Goal: Task Accomplishment & Management: Complete application form

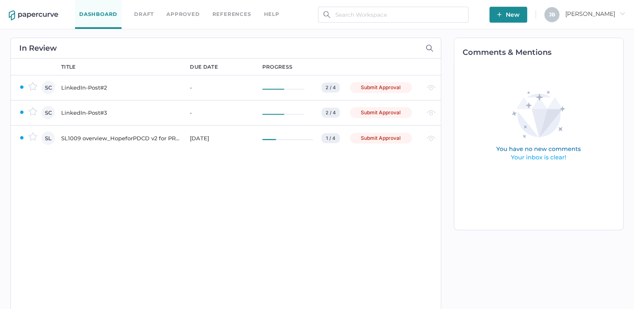
click at [95, 87] on div "LinkedIn-Post#2" at bounding box center [120, 87] width 119 height 10
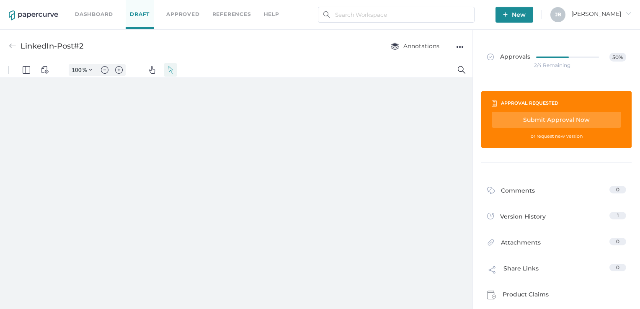
type input "86"
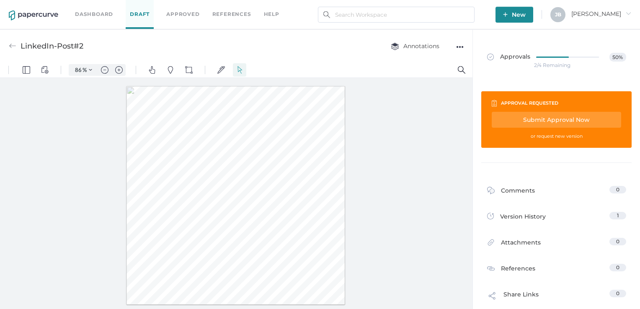
scroll to position [21, 0]
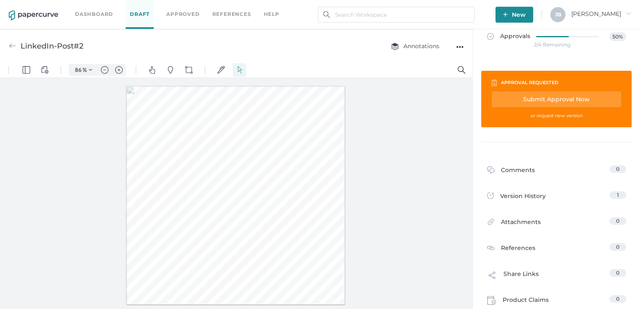
click at [80, 20] on div "Dashboard Draft Approved References help" at bounding box center [183, 14] width 217 height 29
click at [88, 14] on link "Dashboard" at bounding box center [94, 14] width 38 height 9
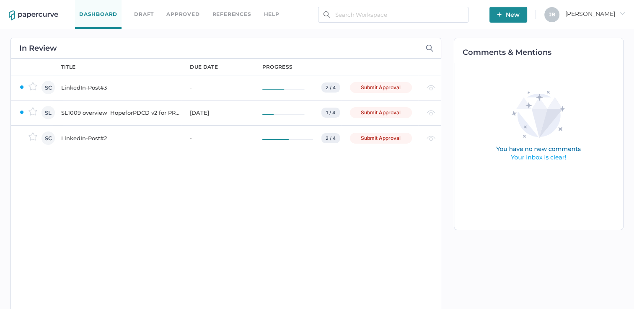
click at [388, 88] on div "Submit Approval" at bounding box center [381, 87] width 62 height 11
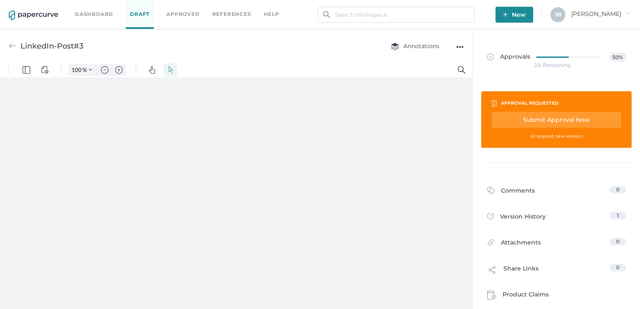
click at [535, 121] on div "Submit Approval Now" at bounding box center [556, 120] width 129 height 16
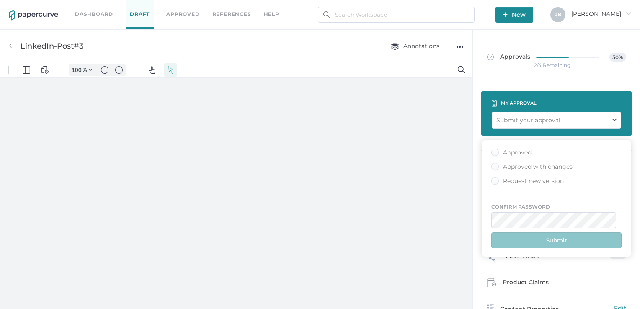
type input "86"
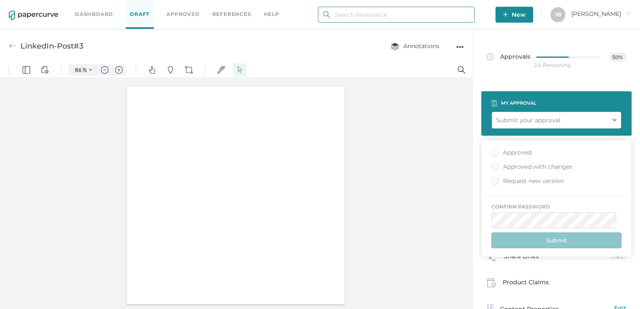
type input "julie.brideau@opusregulatory.com"
click at [497, 151] on div "Approved" at bounding box center [511, 153] width 40 height 8
click at [493, 150] on input "Approved" at bounding box center [493, 150] width 0 height 0
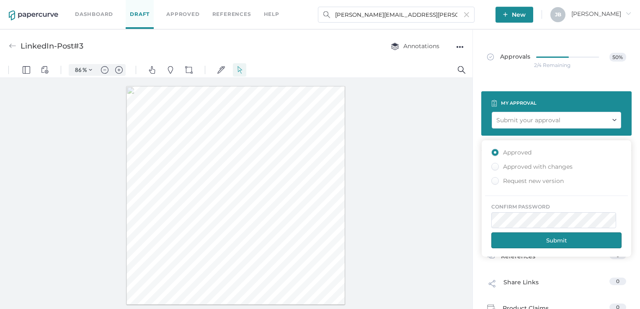
click at [540, 234] on button "Submit" at bounding box center [556, 240] width 130 height 16
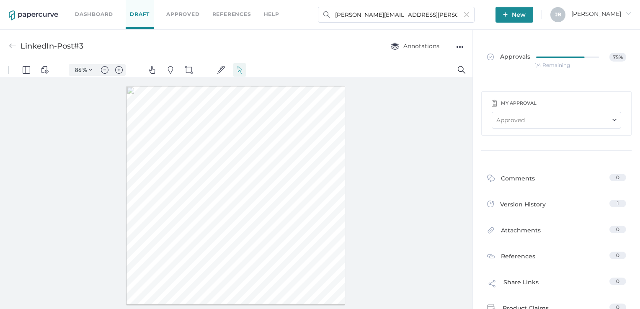
click at [89, 10] on link "Dashboard" at bounding box center [94, 14] width 38 height 9
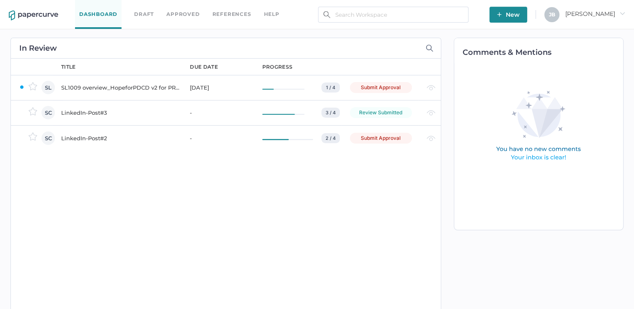
click at [75, 112] on div "LinkedIn-Post#3" at bounding box center [120, 113] width 119 height 10
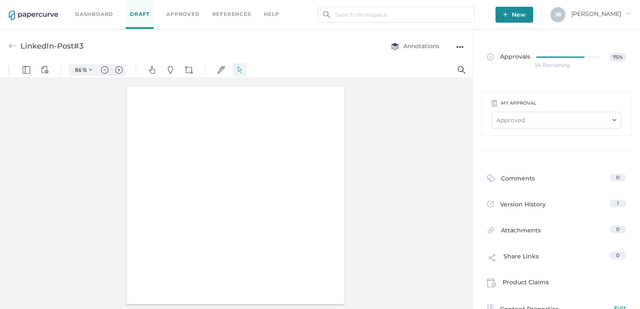
type input "86"
click at [80, 17] on link "Dashboard" at bounding box center [94, 14] width 38 height 9
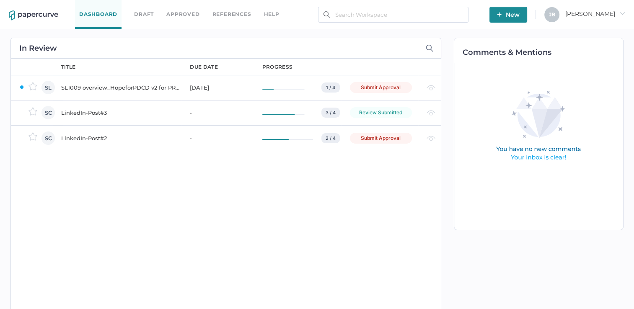
click at [95, 137] on div "LinkedIn-Post#2" at bounding box center [120, 138] width 119 height 10
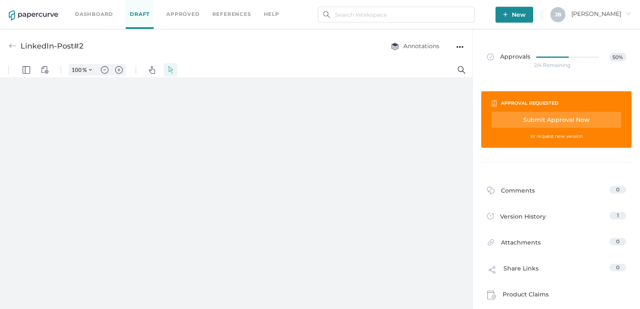
type input "86"
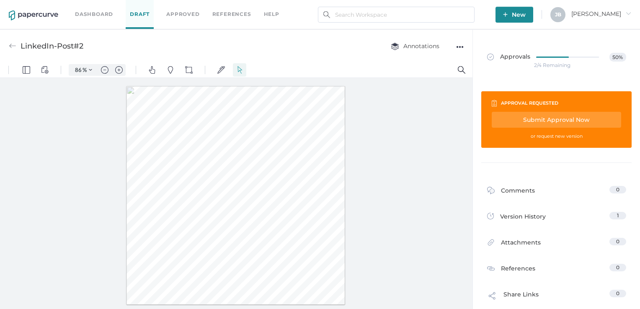
click at [556, 117] on div "Submit Approval Now" at bounding box center [556, 120] width 129 height 16
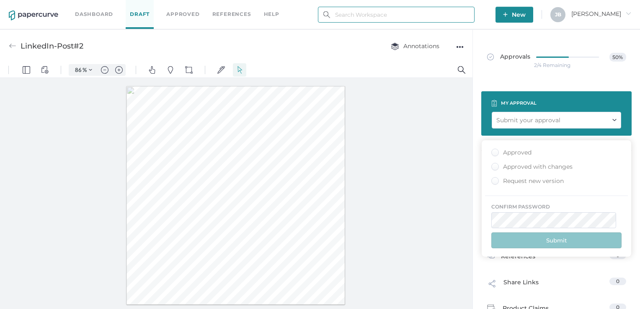
type input "julie.brideau@opusregulatory.com"
click at [498, 151] on div "Approved" at bounding box center [511, 153] width 40 height 8
click at [493, 150] on input "Approved" at bounding box center [493, 150] width 0 height 0
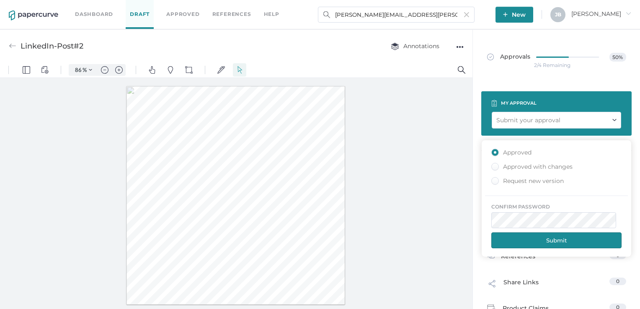
click at [550, 237] on button "Submit" at bounding box center [556, 240] width 130 height 16
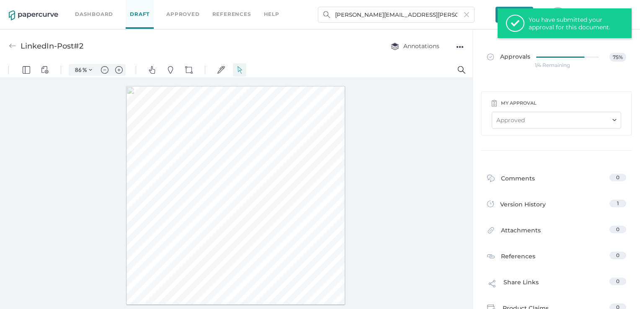
click at [85, 16] on link "Dashboard" at bounding box center [94, 14] width 38 height 9
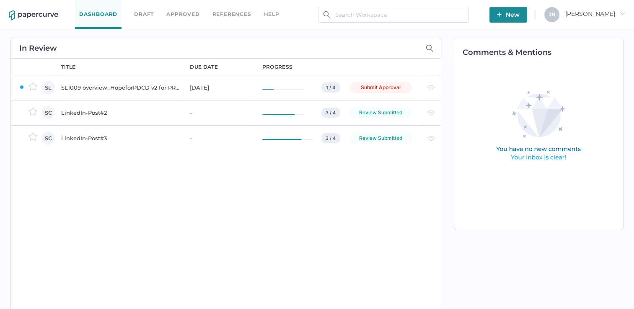
click at [100, 88] on div "SL1009 overview_HopeforPDCD v2 for PRC [DATE]" at bounding box center [120, 87] width 119 height 10
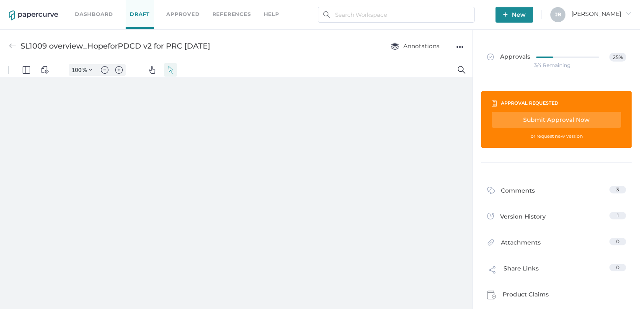
type input "86"
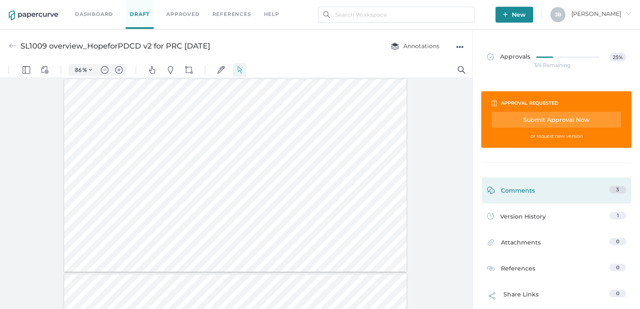
click at [538, 190] on link "Comments 3" at bounding box center [556, 192] width 139 height 13
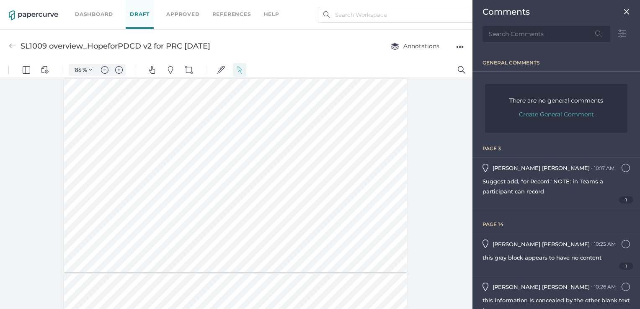
scroll to position [3, 0]
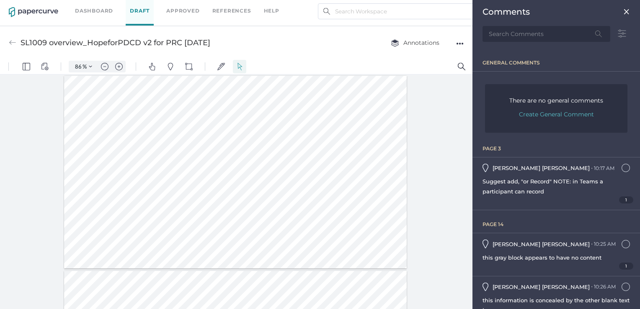
click at [623, 10] on img at bounding box center [626, 11] width 7 height 7
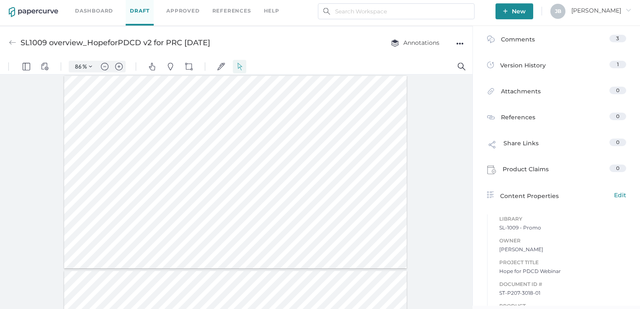
drag, startPoint x: 468, startPoint y: 80, endPoint x: 468, endPoint y: 94, distance: 14.2
click at [468, 94] on div at bounding box center [236, 192] width 472 height 235
click at [192, 189] on div at bounding box center [235, 155] width 343 height 193
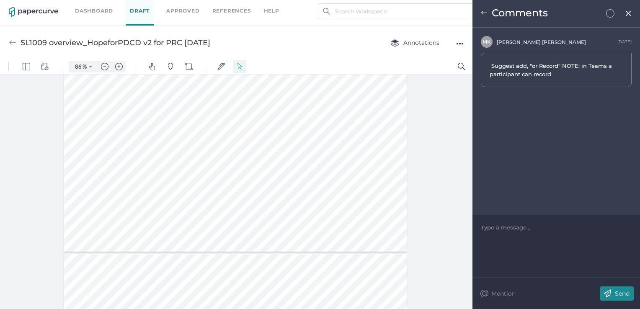
click at [627, 10] on img at bounding box center [628, 13] width 7 height 7
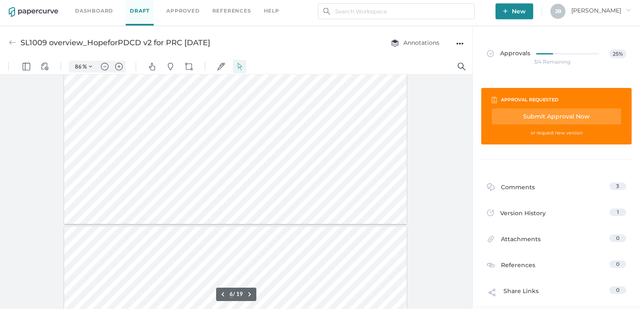
scroll to position [994, 0]
drag, startPoint x: 471, startPoint y: 111, endPoint x: 475, endPoint y: 206, distance: 96.0
type input "17"
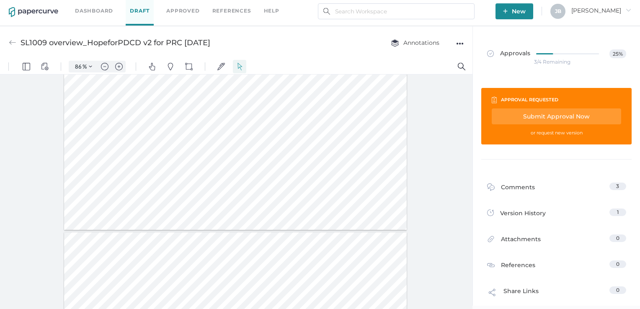
drag, startPoint x: 471, startPoint y: 147, endPoint x: 477, endPoint y: 341, distance: 194.4
drag, startPoint x: 81, startPoint y: 201, endPoint x: 89, endPoint y: 204, distance: 8.6
click at [89, 204] on div at bounding box center [235, 133] width 343 height 193
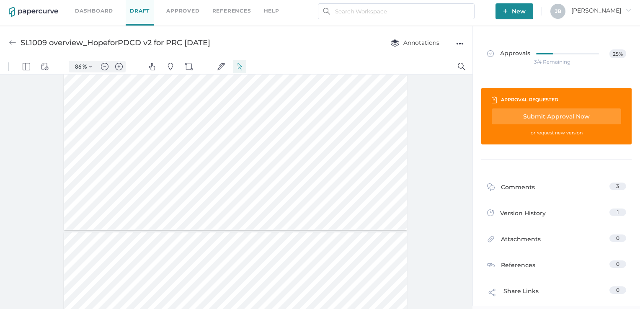
click at [456, 46] on div "●●●" at bounding box center [460, 44] width 8 height 12
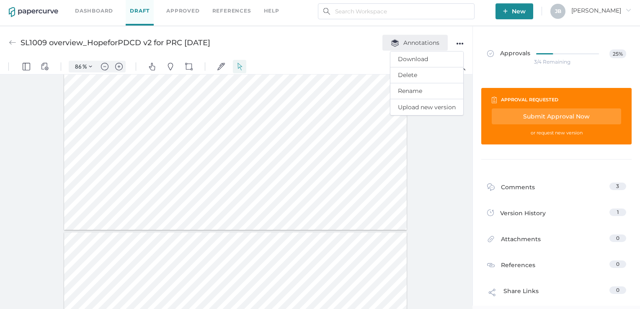
click at [392, 44] on img "button" at bounding box center [395, 43] width 8 height 8
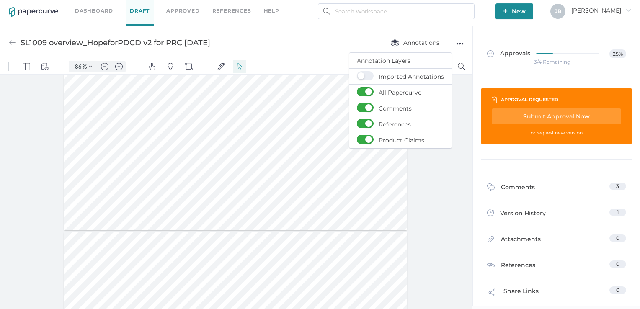
click at [364, 42] on div "SL1009 overview_HopeforPDCD v2 for PRC 11Sep2025 Annotations Annotation Layers …" at bounding box center [236, 42] width 472 height 33
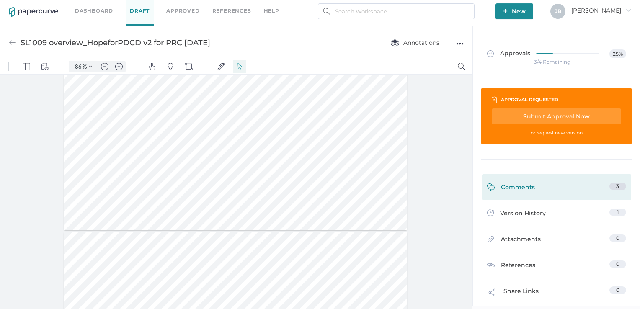
click at [518, 195] on div "Comments" at bounding box center [511, 189] width 48 height 13
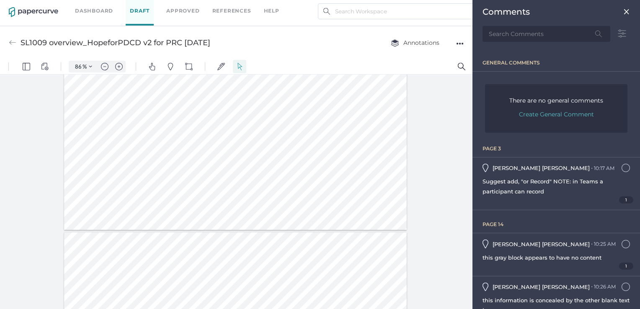
scroll to position [148, 0]
click at [167, 65] on img "Pins" at bounding box center [171, 67] width 8 height 8
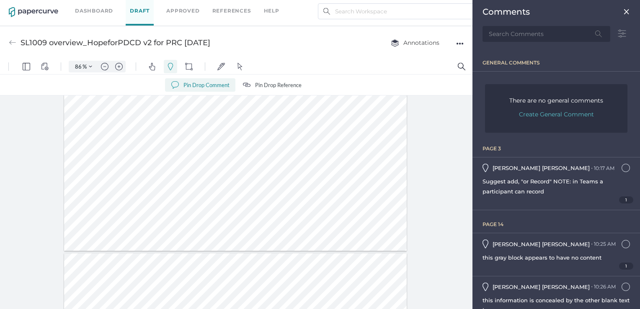
drag, startPoint x: 171, startPoint y: 212, endPoint x: 178, endPoint y: 222, distance: 11.4
click at [178, 222] on div at bounding box center [235, 154] width 343 height 193
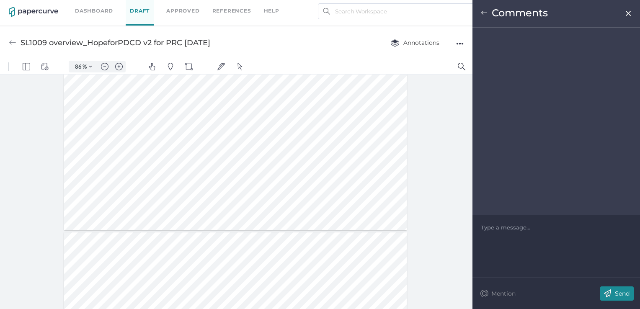
click at [562, 234] on div "Type a message..." at bounding box center [556, 227] width 151 height 25
click at [521, 229] on div at bounding box center [556, 227] width 150 height 8
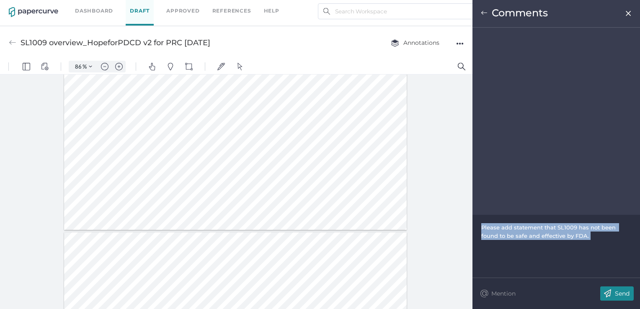
drag, startPoint x: 632, startPoint y: 228, endPoint x: 622, endPoint y: 228, distance: 10.5
click at [622, 228] on div "Please add statement that SL1009 has not been found to be safe and effective by…" at bounding box center [555, 246] width 167 height 63
click at [617, 229] on span "Please add statement that SL1009 has not been found to be safe and effective by…" at bounding box center [549, 231] width 136 height 15
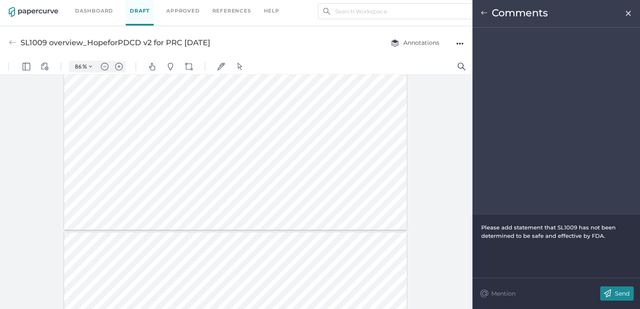
click at [611, 236] on div "Please add statement that SL1009 has not been determined to be safe and effecti…" at bounding box center [556, 231] width 150 height 17
drag, startPoint x: 554, startPoint y: 227, endPoint x: 513, endPoint y: 229, distance: 40.2
click at [513, 229] on span "Please add statement that SL1009 has not been determined to be safe and effecti…" at bounding box center [552, 235] width 143 height 23
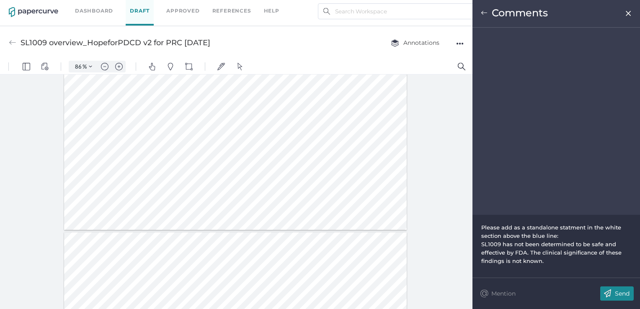
click at [558, 271] on div "Please add as a standalone statment in the white section above the blue line: S…" at bounding box center [556, 244] width 151 height 59
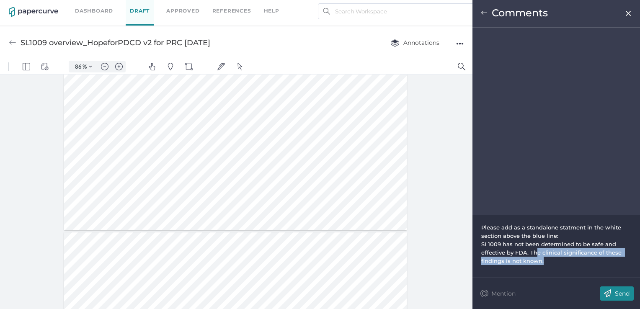
drag, startPoint x: 531, startPoint y: 253, endPoint x: 539, endPoint y: 262, distance: 12.5
click at [539, 262] on span "SL1009 has not been determined to be safe and effective by FDA. The clinical si…" at bounding box center [552, 252] width 142 height 23
drag, startPoint x: 530, startPoint y: 252, endPoint x: 541, endPoint y: 261, distance: 14.1
click at [541, 261] on span "SL1009 has not been determined to be safe and effective by FDA. The clinical si…" at bounding box center [552, 252] width 142 height 23
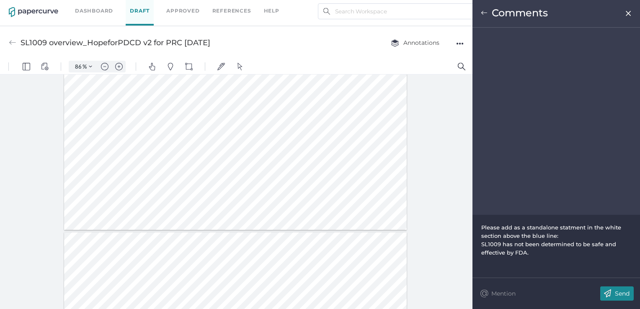
click at [482, 244] on span "SL1009 has not been determined to be safe and effective by FDA." at bounding box center [549, 248] width 137 height 15
click at [568, 271] on div "Please add as a standalone statment in the white section above the blue line: T…" at bounding box center [556, 244] width 151 height 59
click at [612, 292] on img at bounding box center [607, 293] width 15 height 14
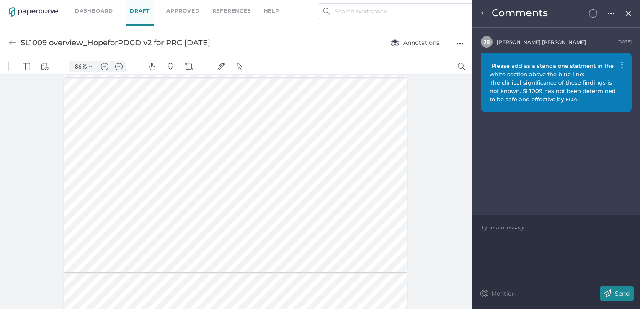
scroll to position [3351, 0]
type input "19"
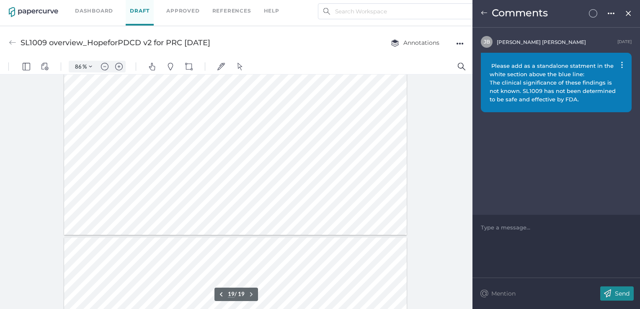
scroll to position [3472, 0]
click at [628, 14] on img at bounding box center [628, 13] width 7 height 7
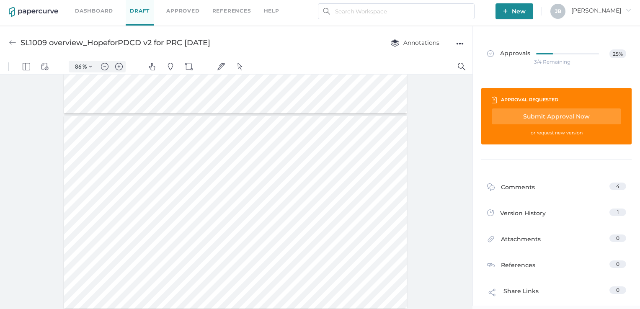
click at [538, 116] on div "Submit Approval Now" at bounding box center [556, 116] width 129 height 16
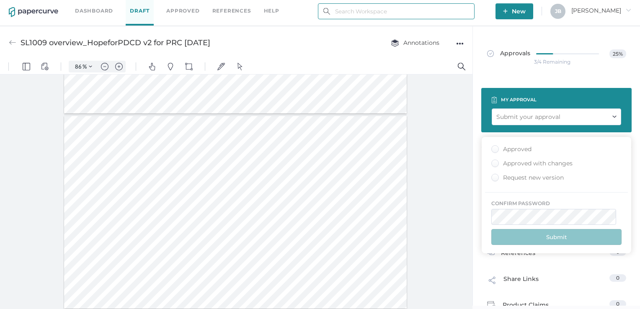
type input "julie.brideau@opusregulatory.com"
click at [491, 161] on div "Approved with changes" at bounding box center [531, 164] width 81 height 8
click at [493, 161] on input "Approved with changes" at bounding box center [493, 161] width 0 height 0
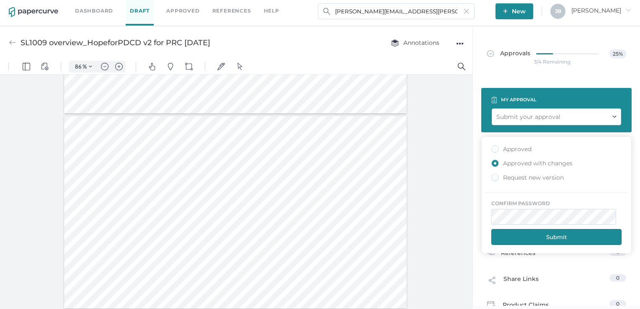
click at [539, 239] on button "Submit" at bounding box center [556, 237] width 130 height 16
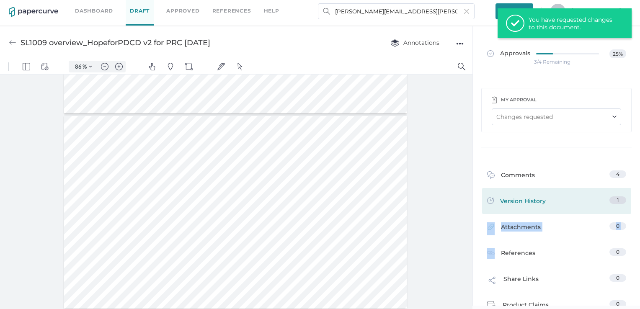
drag, startPoint x: 539, startPoint y: 239, endPoint x: 491, endPoint y: 201, distance: 61.7
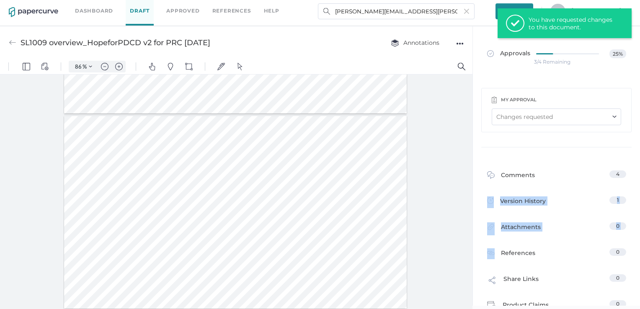
click at [99, 12] on link "Dashboard" at bounding box center [94, 10] width 38 height 9
